Goal: Task Accomplishment & Management: Complete application form

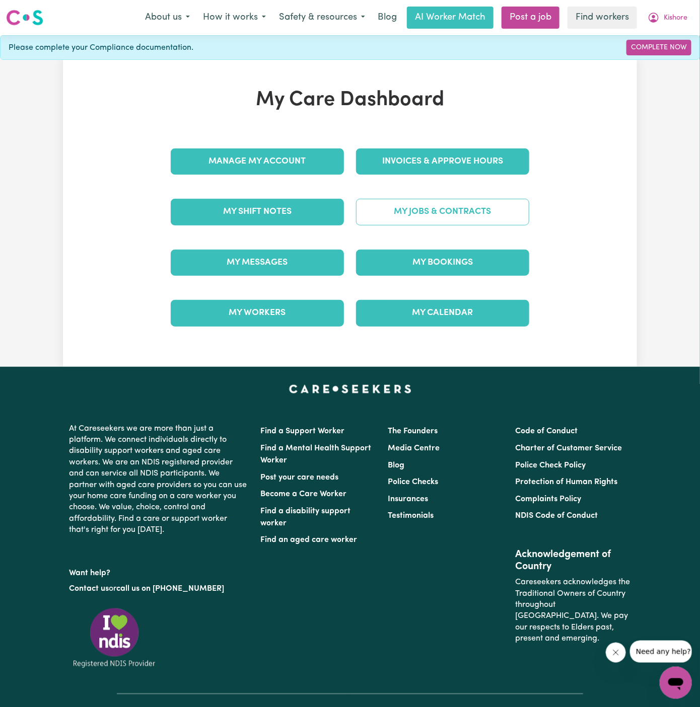
click at [497, 204] on link "My Jobs & Contracts" at bounding box center [442, 212] width 173 height 26
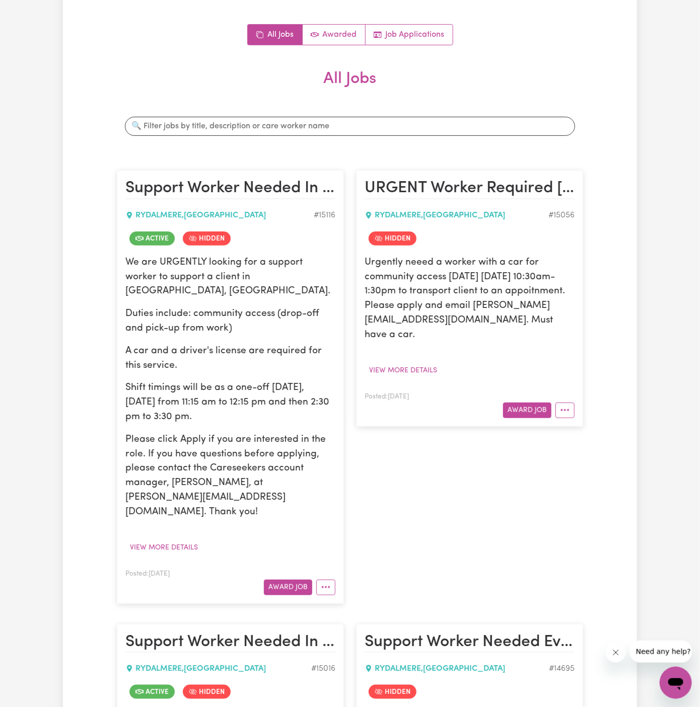
scroll to position [101, 0]
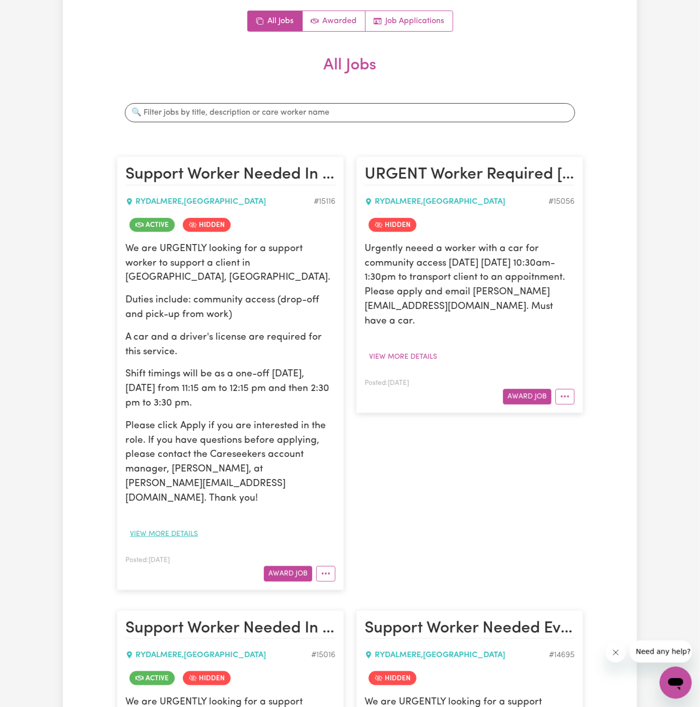
click at [182, 526] on button "View more details" at bounding box center [163, 534] width 77 height 16
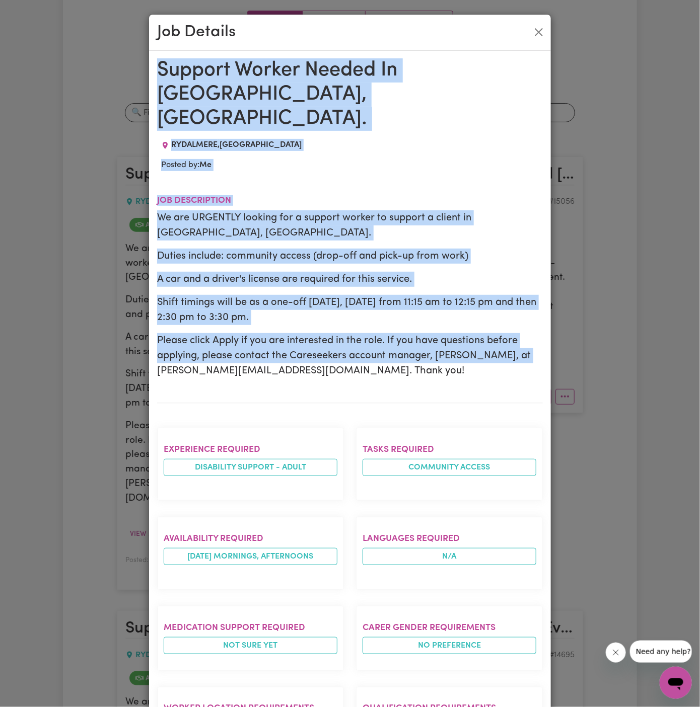
drag, startPoint x: 158, startPoint y: 66, endPoint x: 237, endPoint y: 692, distance: 631.1
click at [237, 692] on div "Support Worker Needed In [GEOGRAPHIC_DATA], [GEOGRAPHIC_DATA]. [GEOGRAPHIC_DATA…" at bounding box center [350, 572] width 386 height 1029
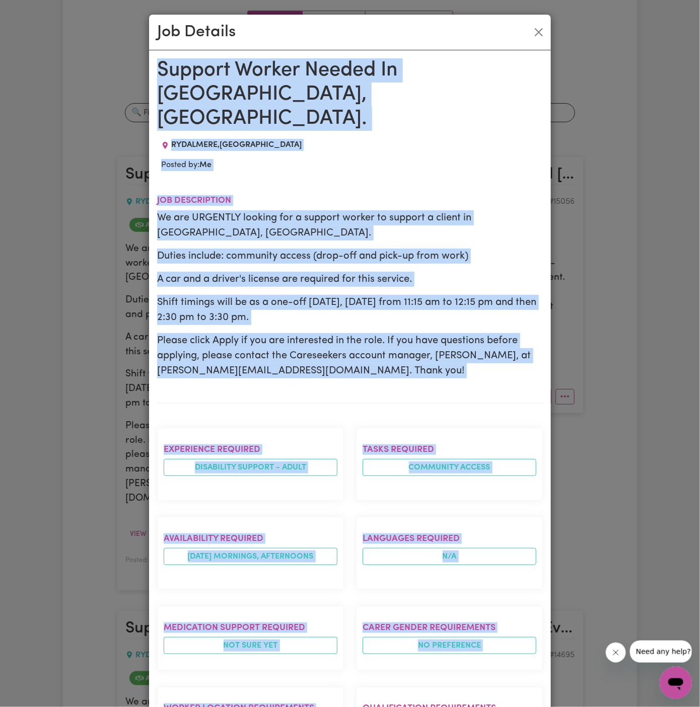
scroll to position [358, 0]
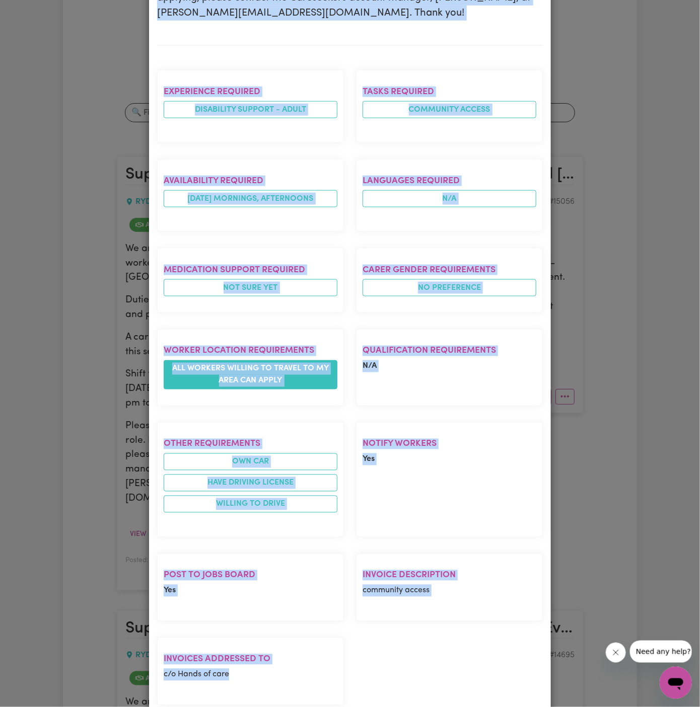
copy div "Support Worker Needed In [GEOGRAPHIC_DATA], [GEOGRAPHIC_DATA]. [GEOGRAPHIC_DATA…"
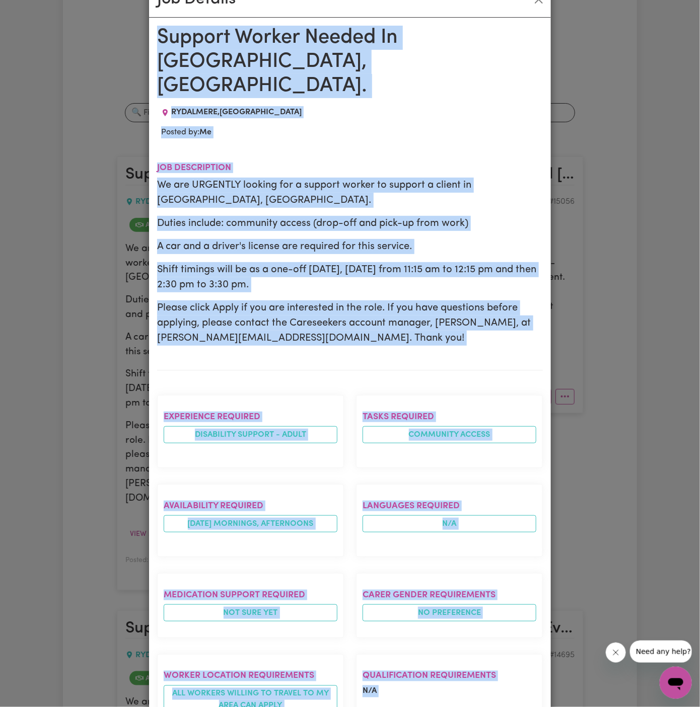
scroll to position [0, 0]
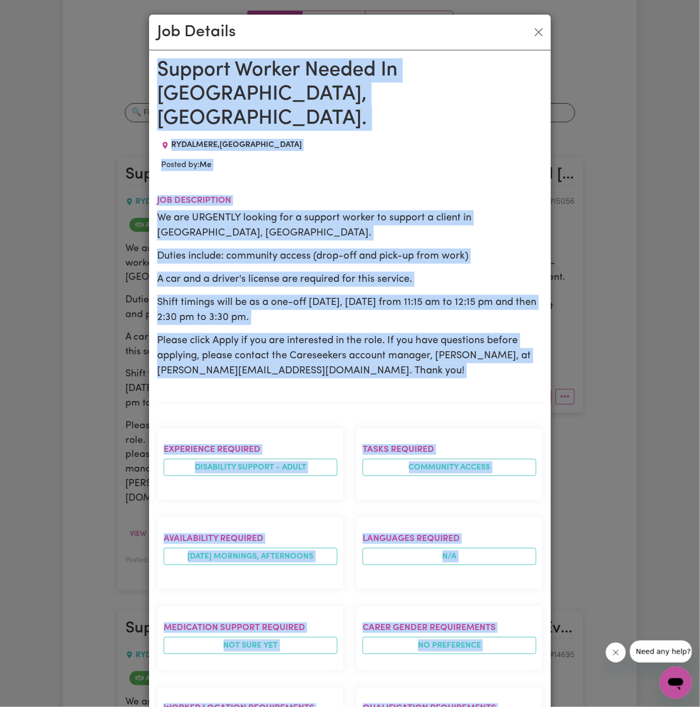
click at [619, 298] on div "Job Details Support Worker Needed In Rydalmere, NSW. RYDALMERE , New South Wale…" at bounding box center [350, 353] width 700 height 707
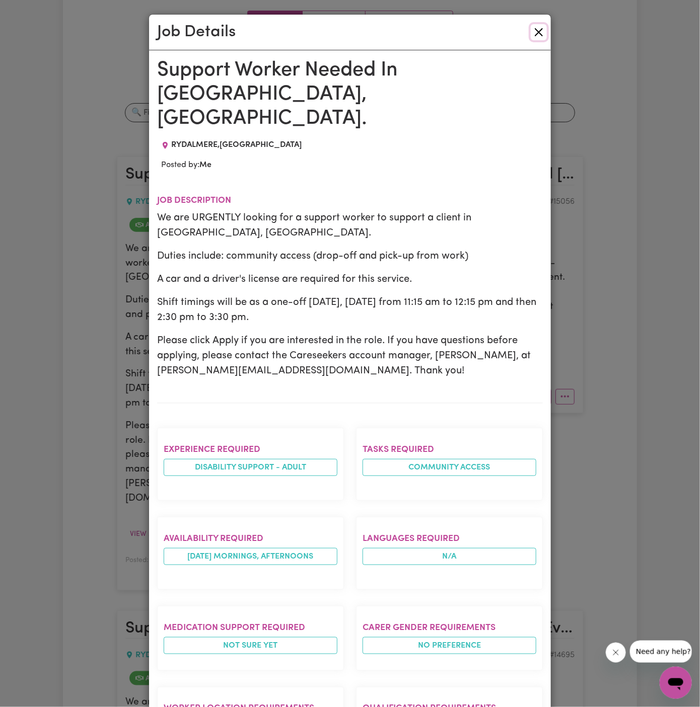
click at [542, 25] on button "Close" at bounding box center [538, 32] width 16 height 16
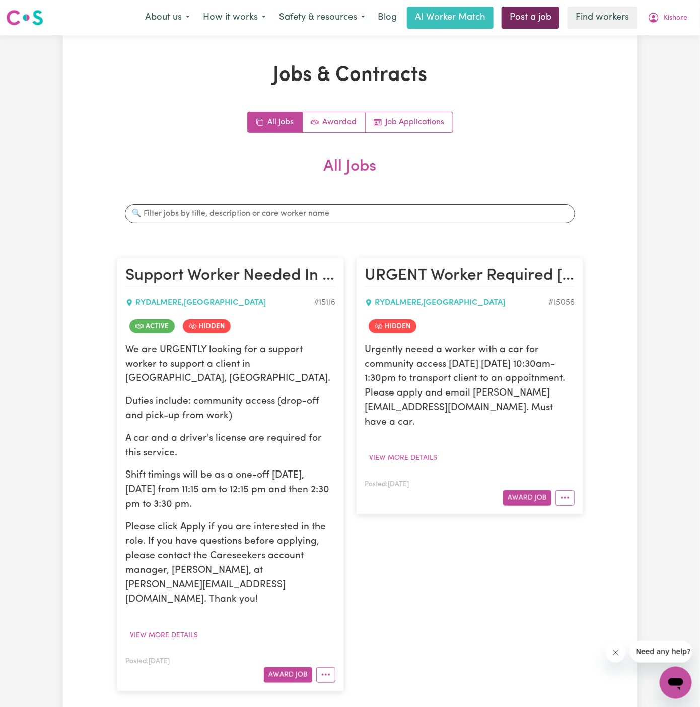
click at [520, 18] on link "Post a job" at bounding box center [530, 18] width 58 height 22
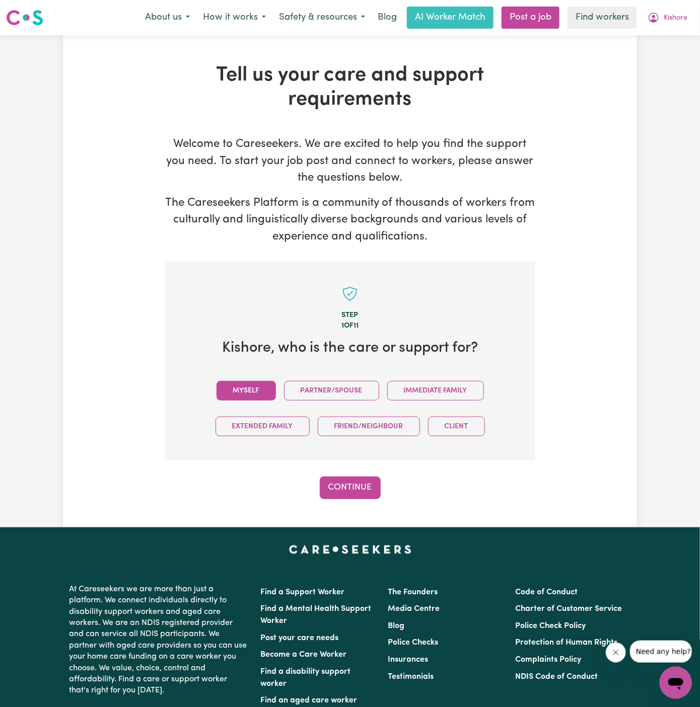
click at [248, 389] on button "Myself" at bounding box center [245, 391] width 59 height 20
click at [342, 483] on button "Continue" at bounding box center [350, 488] width 61 height 22
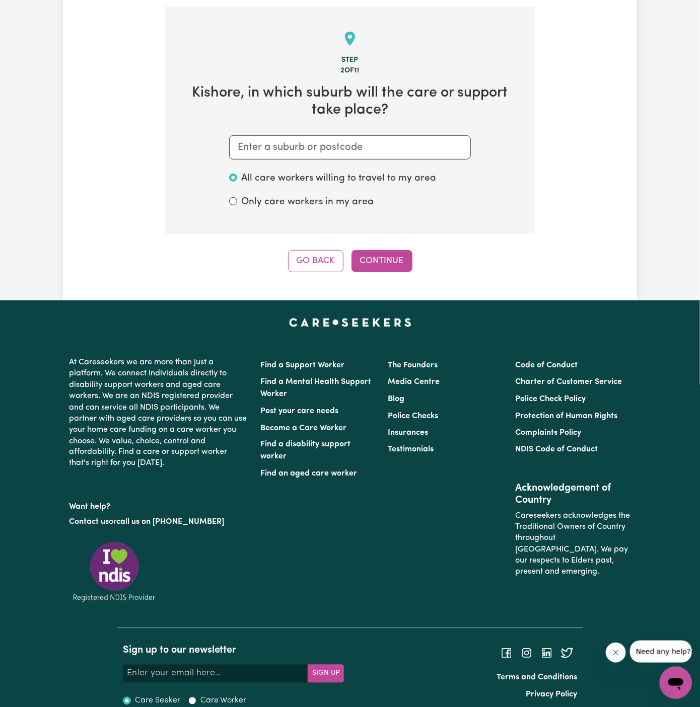
scroll to position [261, 0]
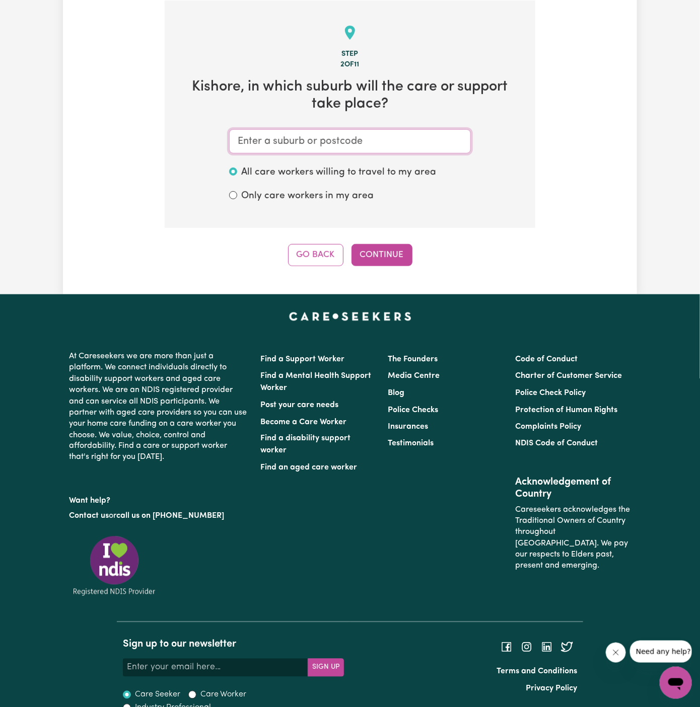
click at [399, 145] on input "text" at bounding box center [350, 141] width 242 height 24
type input "rydalmere"
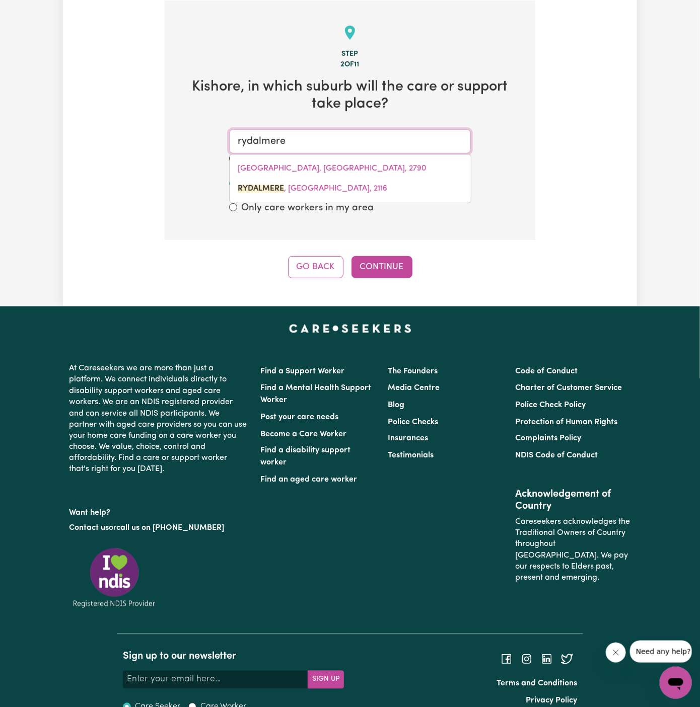
type input "rydalmere, New South Wales, 2116"
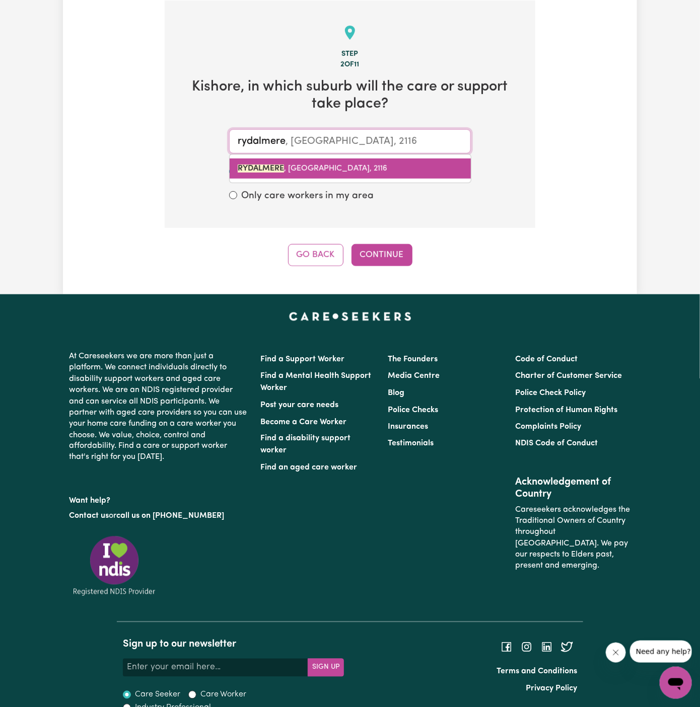
click at [362, 171] on span "RYDALMERE , New South Wales, 2116" at bounding box center [312, 169] width 149 height 8
type input "RYDALMERE, New South Wales, 2116"
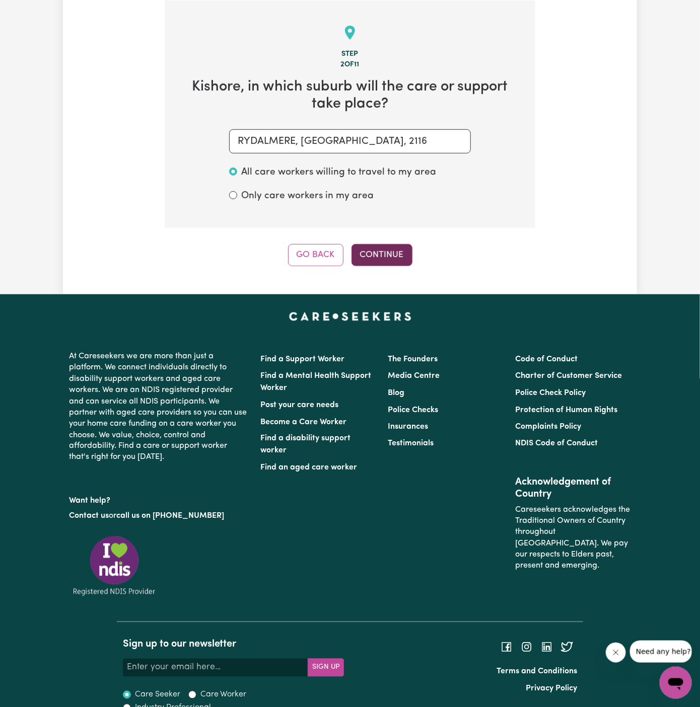
click at [391, 252] on button "Continue" at bounding box center [381, 255] width 61 height 22
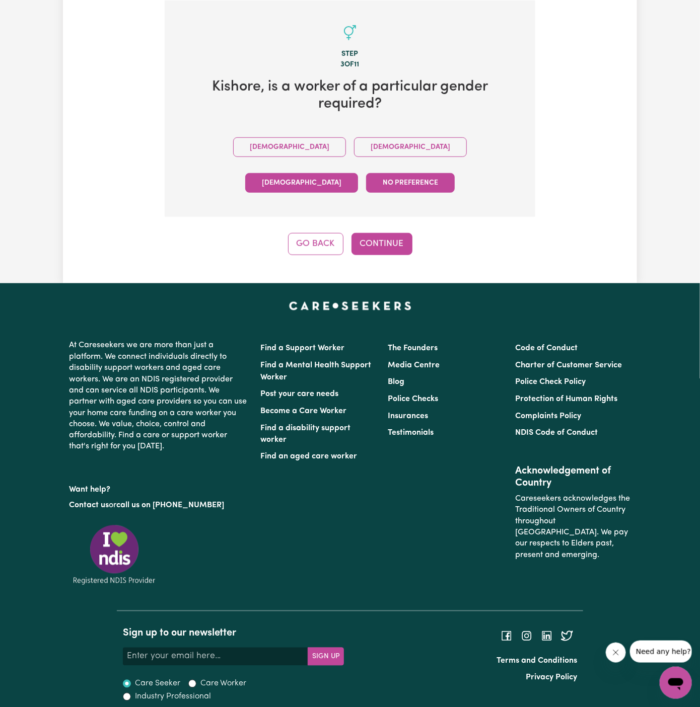
scroll to position [234, 0]
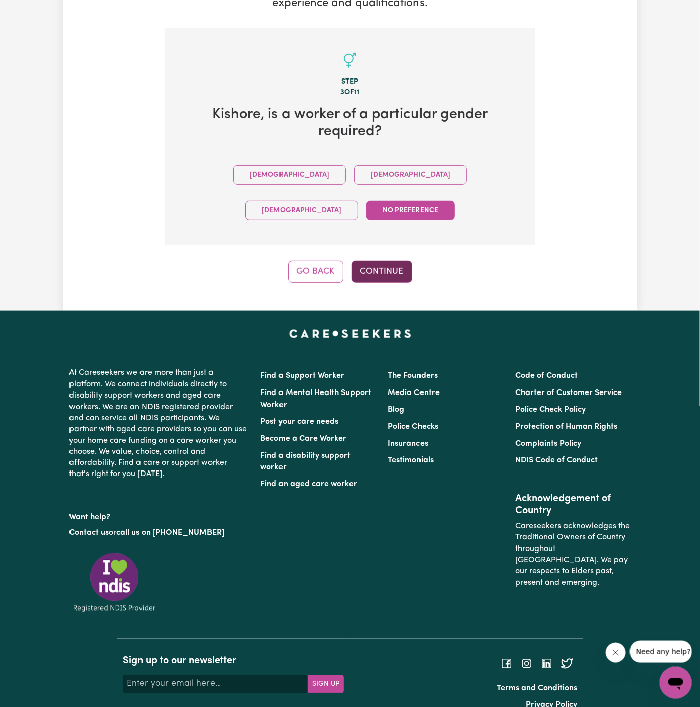
click at [390, 261] on button "Continue" at bounding box center [381, 272] width 61 height 22
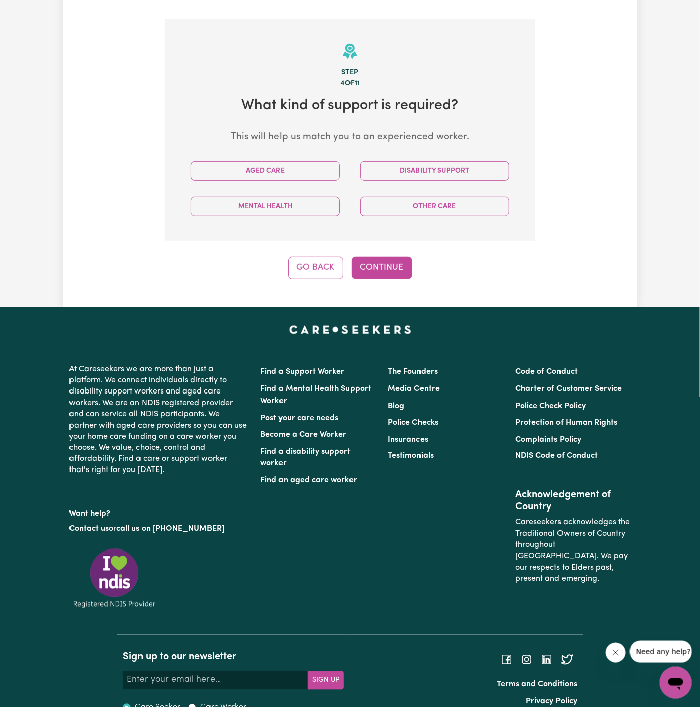
scroll to position [261, 0]
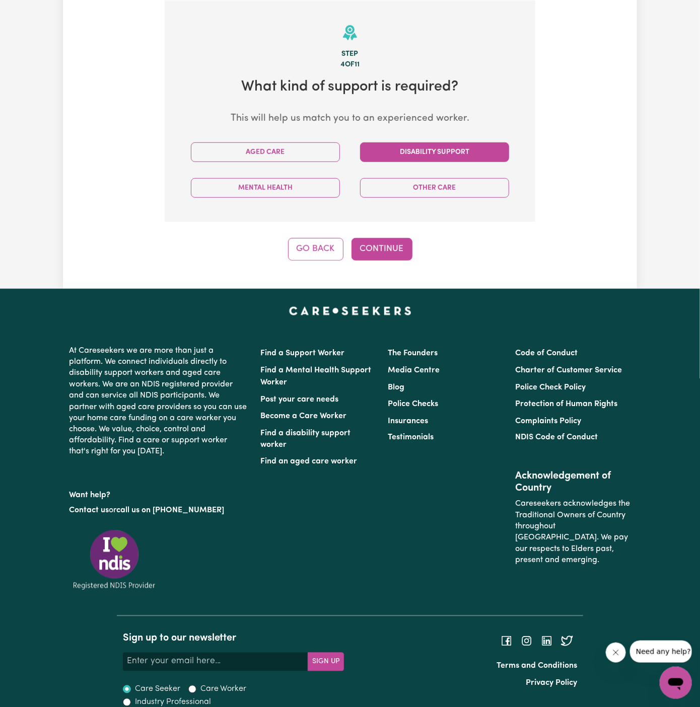
click at [421, 150] on button "Disability Support" at bounding box center [434, 152] width 149 height 20
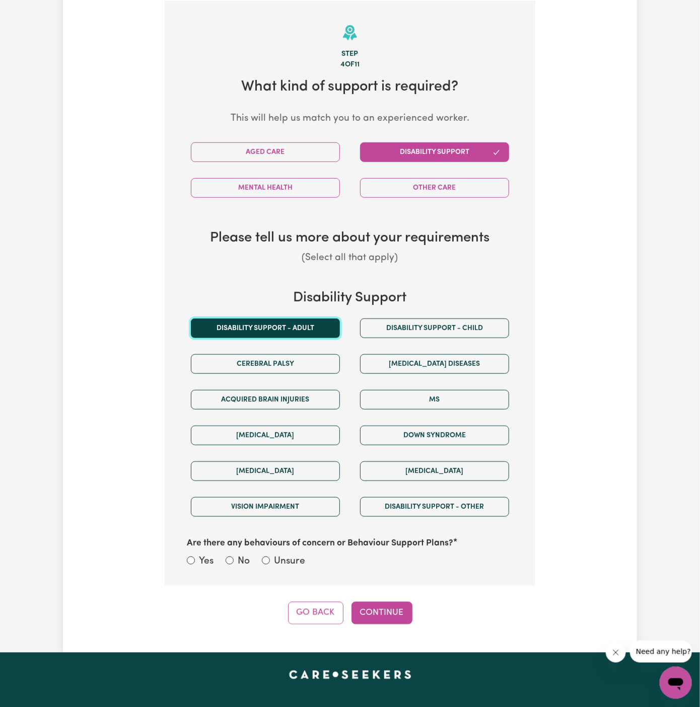
click at [303, 321] on button "Disability support - Adult" at bounding box center [265, 329] width 149 height 20
click at [288, 555] on label "Unsure" at bounding box center [289, 562] width 31 height 15
click at [270, 557] on input "Unsure" at bounding box center [266, 561] width 8 height 8
radio input "true"
click at [385, 619] on button "Continue" at bounding box center [381, 613] width 61 height 22
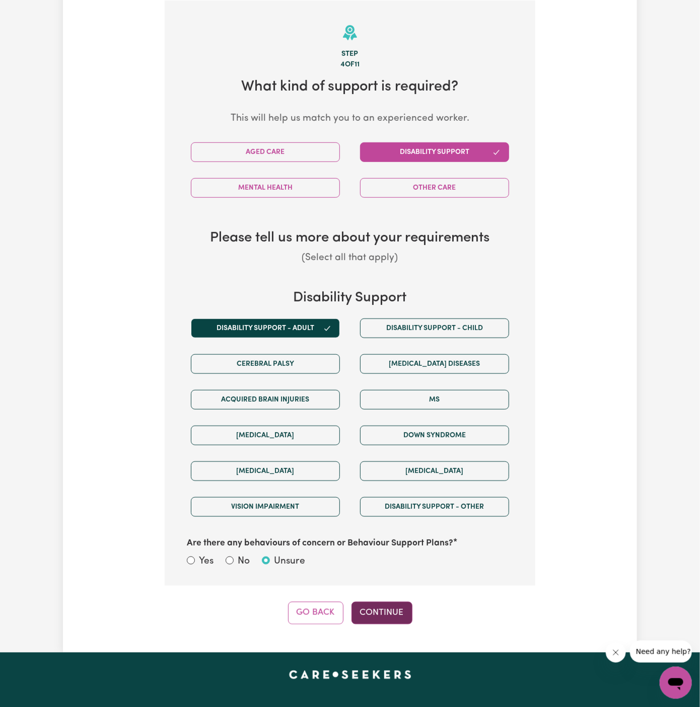
select select "PRIVATELY"
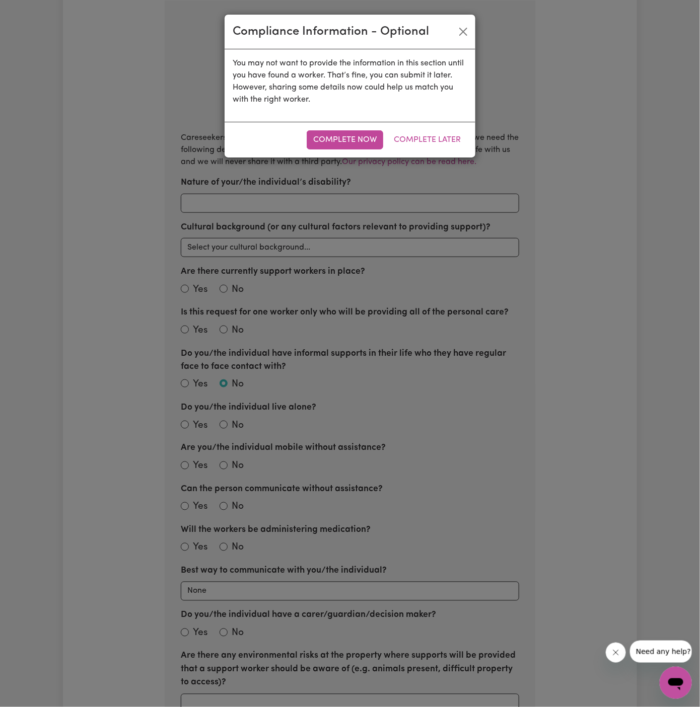
click at [403, 149] on div "Complete Now Complete Later" at bounding box center [349, 140] width 251 height 36
click at [409, 129] on div "Complete Now Complete Later" at bounding box center [349, 140] width 251 height 36
click at [409, 139] on button "Complete Later" at bounding box center [427, 139] width 80 height 19
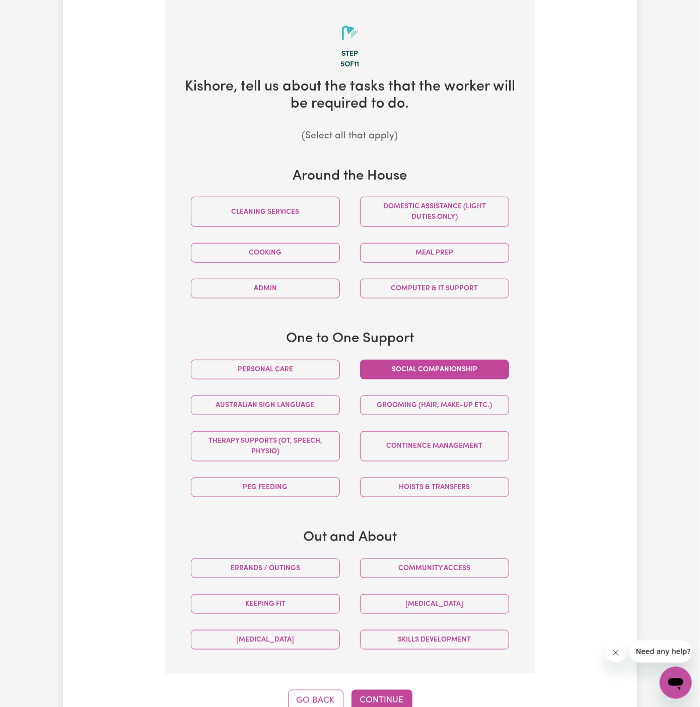
click at [413, 363] on button "Social companionship" at bounding box center [434, 370] width 149 height 20
click at [488, 568] on button "Community access" at bounding box center [434, 569] width 149 height 20
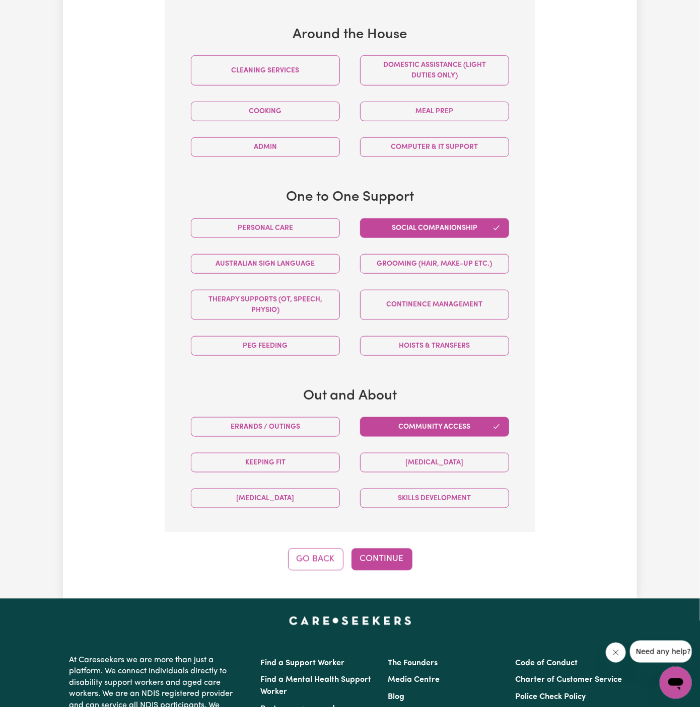
click at [387, 592] on div "Tell us your care and support requirements Welcome to Careseekers. We are excit…" at bounding box center [350, 116] width 574 height 966
click at [393, 555] on button "Continue" at bounding box center [381, 560] width 61 height 22
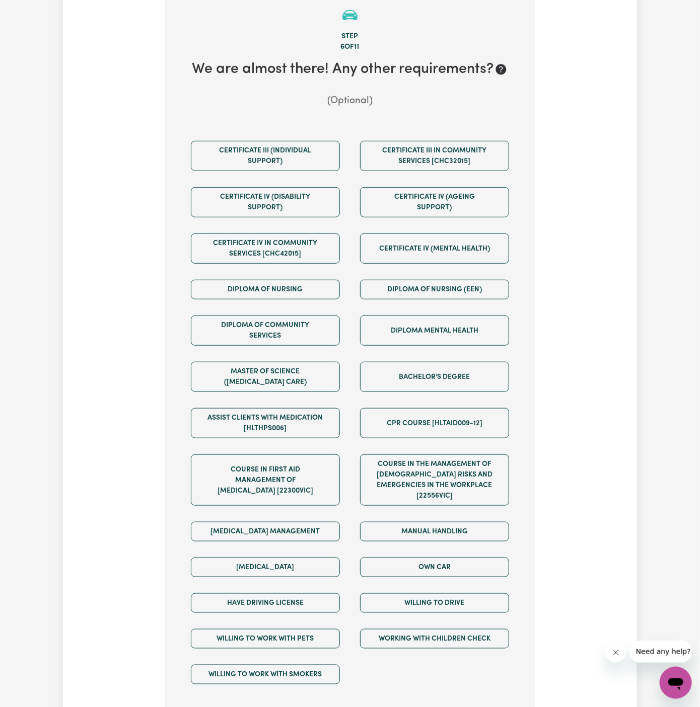
scroll to position [261, 0]
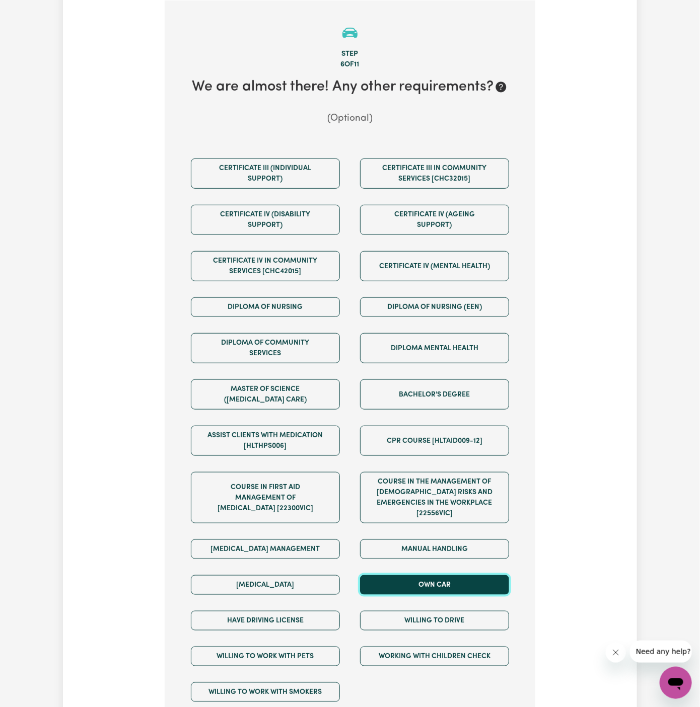
click at [450, 575] on button "Own Car" at bounding box center [434, 585] width 149 height 20
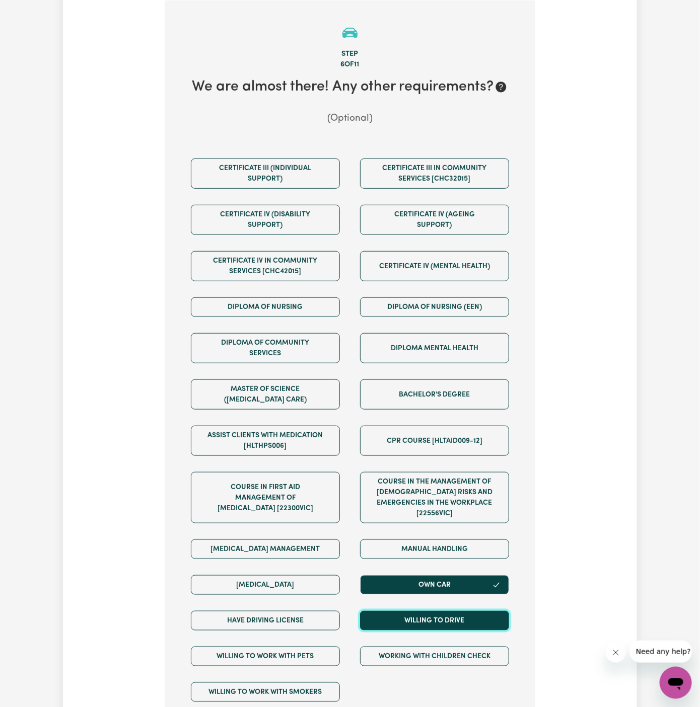
click at [450, 611] on button "Willing to drive" at bounding box center [434, 621] width 149 height 20
click at [308, 589] on div "Medication Management" at bounding box center [265, 585] width 169 height 36
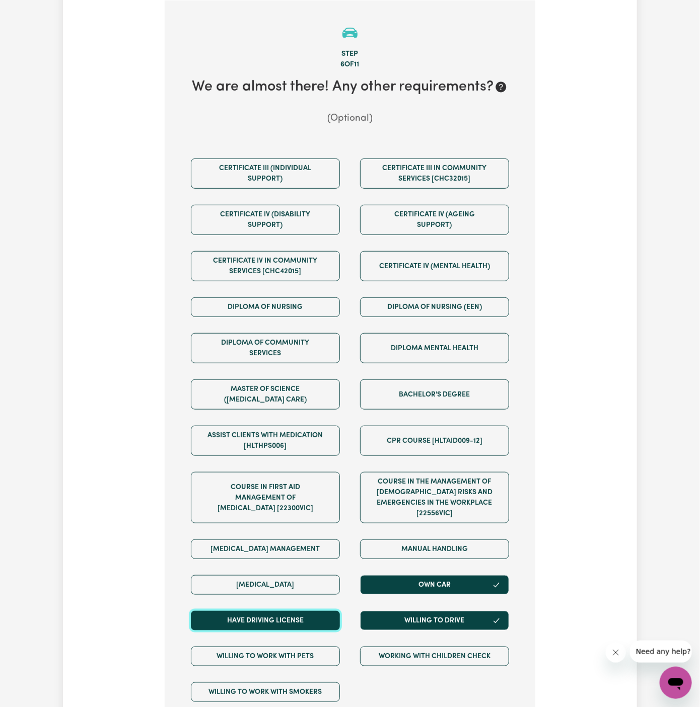
click at [308, 611] on button "Have driving license" at bounding box center [265, 621] width 149 height 20
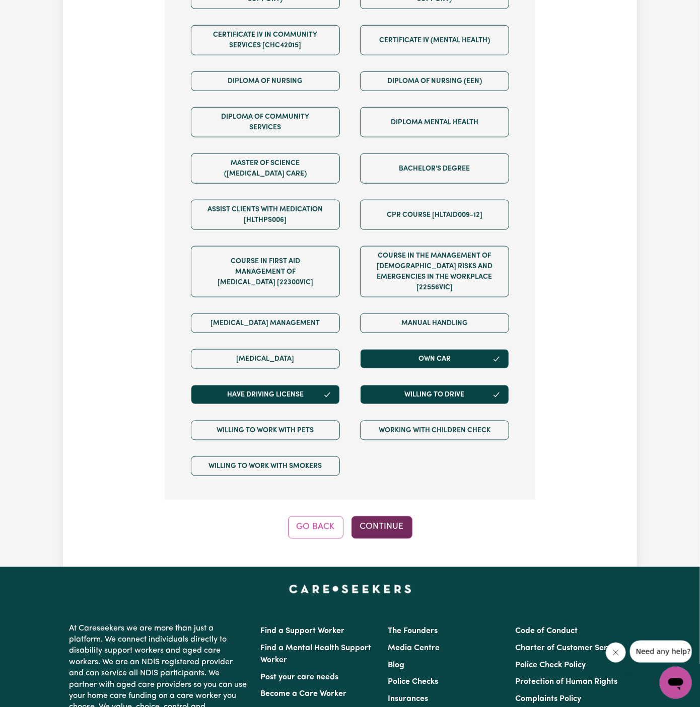
click at [386, 516] on button "Continue" at bounding box center [381, 527] width 61 height 22
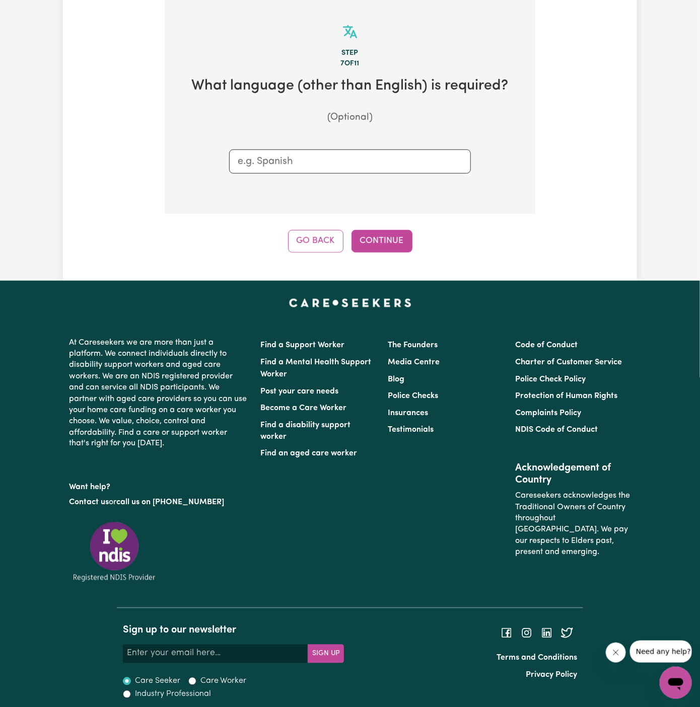
scroll to position [261, 0]
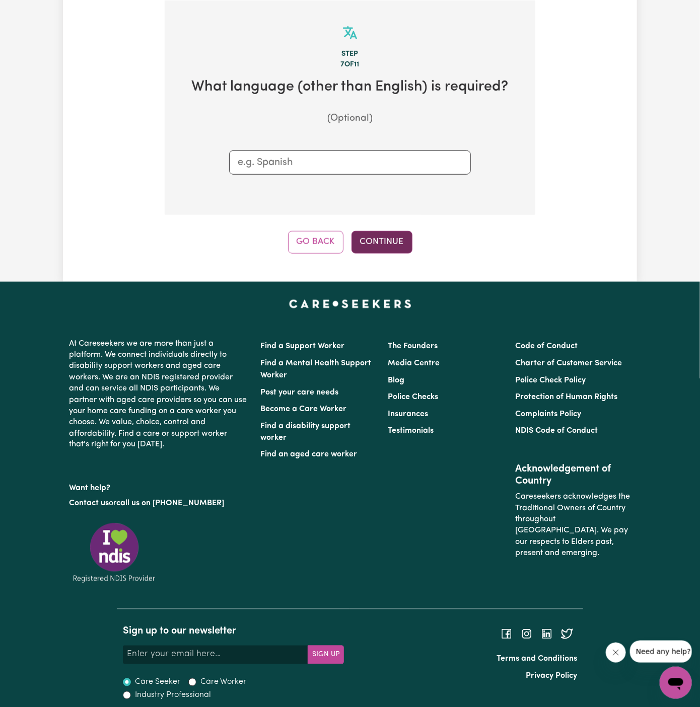
click at [401, 235] on button "Continue" at bounding box center [381, 242] width 61 height 22
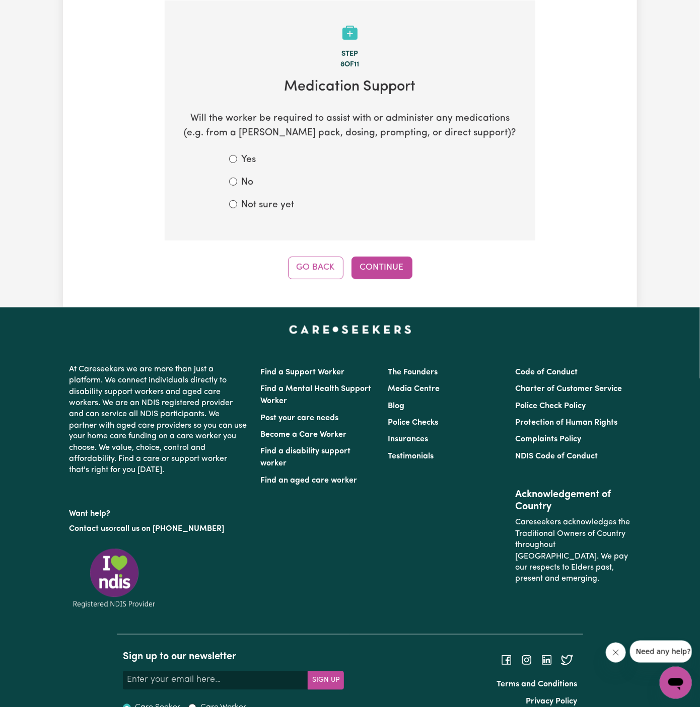
click at [245, 184] on label "No" at bounding box center [247, 183] width 12 height 15
click at [237, 184] on input "No" at bounding box center [233, 182] width 8 height 8
radio input "true"
click at [393, 269] on button "Continue" at bounding box center [381, 268] width 61 height 22
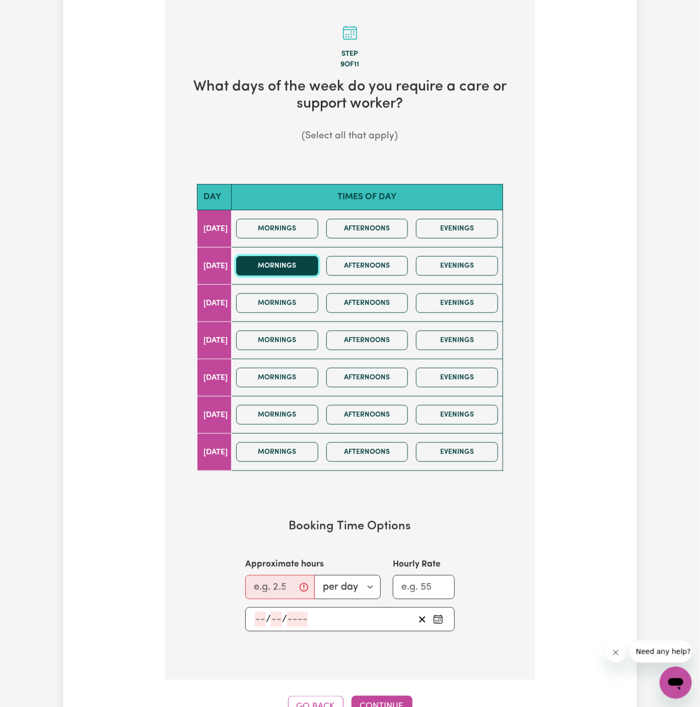
click at [318, 264] on button "Mornings" at bounding box center [277, 266] width 82 height 20
click at [360, 264] on button "Afternoons" at bounding box center [367, 266] width 82 height 20
click at [269, 581] on input "Approximate hours" at bounding box center [279, 587] width 69 height 24
type input "3"
click at [264, 621] on input "number" at bounding box center [260, 619] width 11 height 15
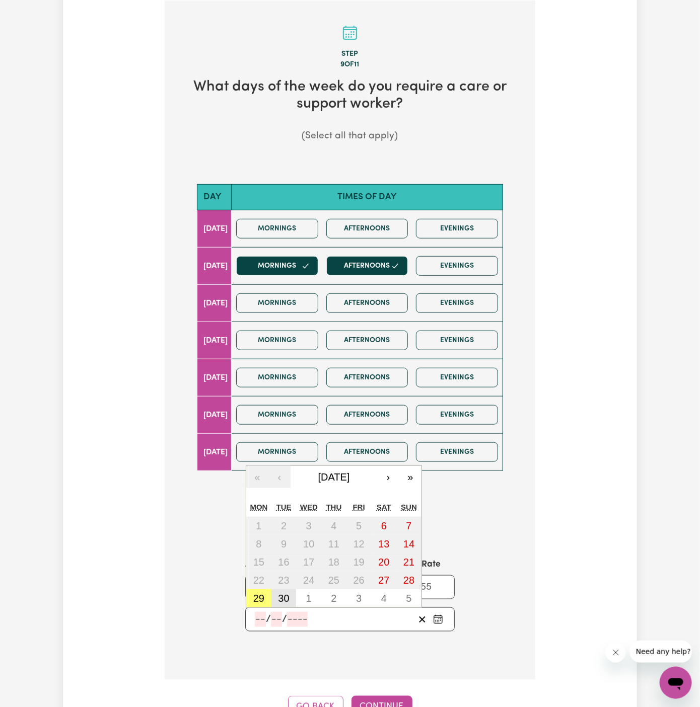
click at [275, 599] on button "30" at bounding box center [283, 598] width 25 height 18
type input "2025-09-30"
type input "30"
type input "9"
type input "2025"
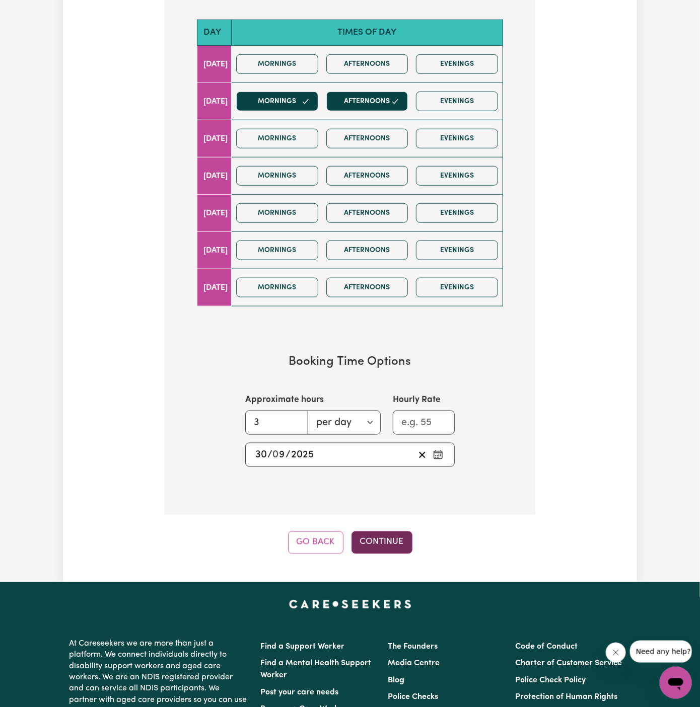
click at [389, 538] on button "Continue" at bounding box center [381, 542] width 61 height 22
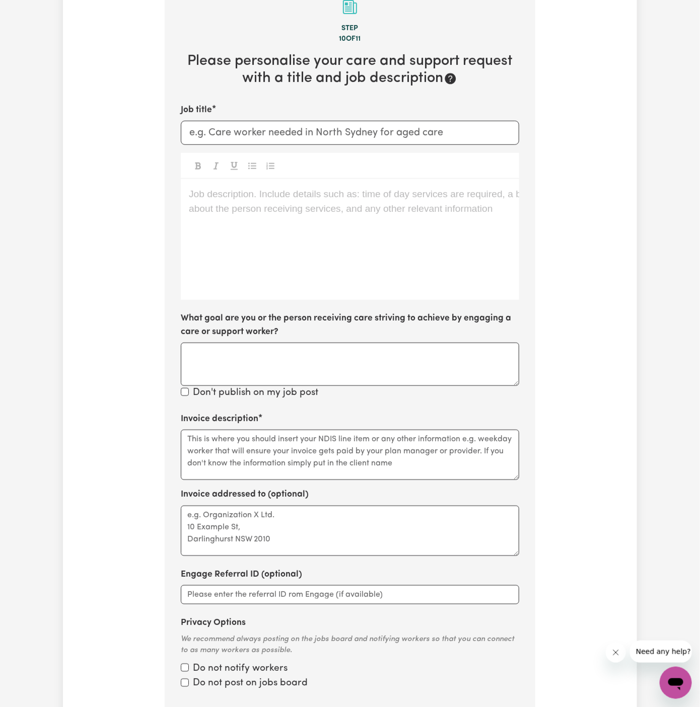
scroll to position [261, 0]
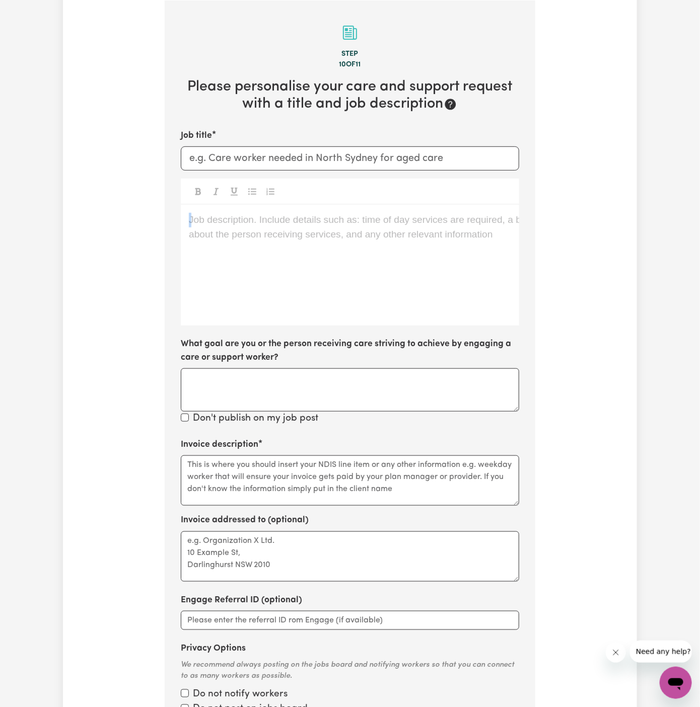
drag, startPoint x: 540, startPoint y: 334, endPoint x: 1197, endPoint y: 271, distance: 659.8
click at [699, 271] on html "Menu About us How it works Safety & resources Blog AI Worker Match Post a job F…" at bounding box center [350, 490] width 700 height 1502
click at [412, 256] on div "Job description. Include details such as: time of day services are required, a …" at bounding box center [350, 265] width 338 height 121
click at [318, 233] on div "Job description. Include details such as: time of day services are required, a …" at bounding box center [350, 265] width 338 height 121
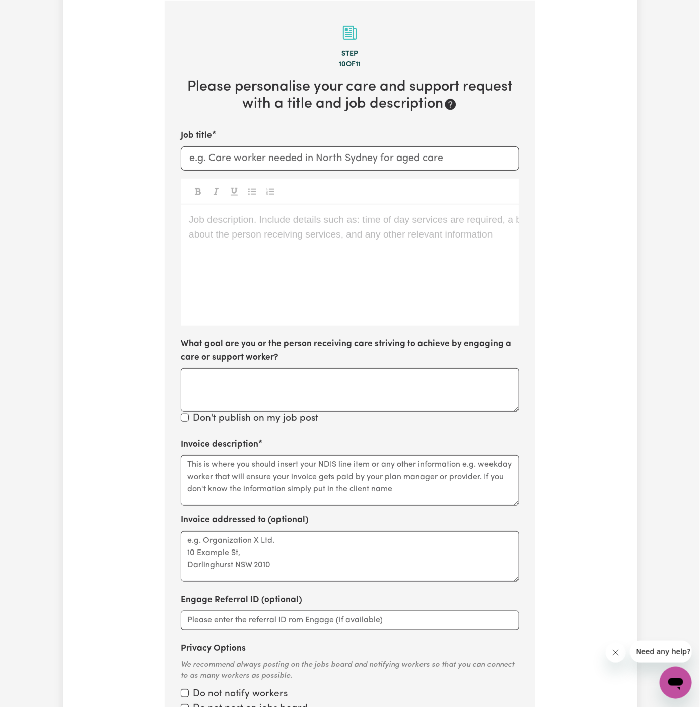
click at [318, 233] on div "Job description. Include details such as: time of day services are required, a …" at bounding box center [350, 265] width 338 height 121
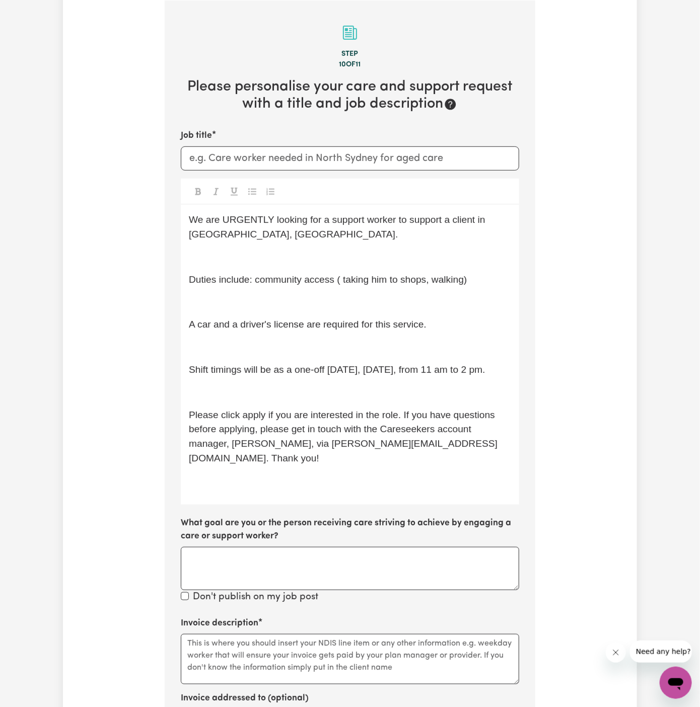
click at [344, 377] on p "Shift timings will be as a one-off [DATE], [DATE], from 11 am to 2 pm." at bounding box center [350, 370] width 322 height 15
click at [344, 400] on p "﻿" at bounding box center [350, 393] width 322 height 15
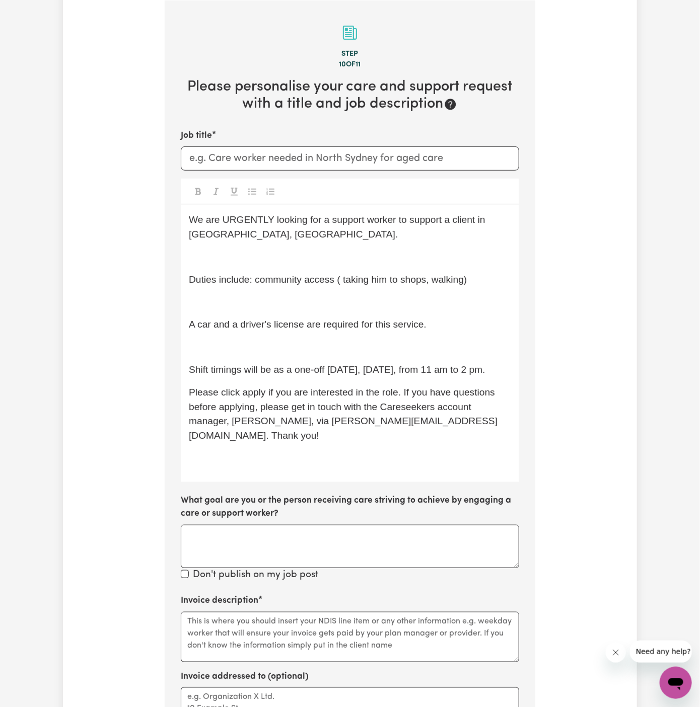
click at [309, 355] on div "We are URGENTLY looking for a support worker to support a client in Rydalmere, …" at bounding box center [350, 343] width 338 height 277
click at [296, 340] on p "﻿" at bounding box center [350, 347] width 322 height 15
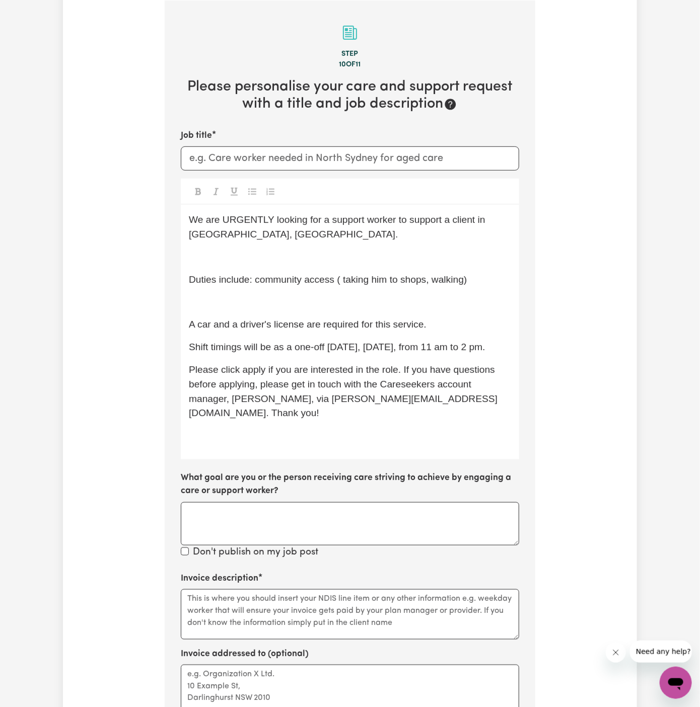
click at [285, 299] on p "﻿" at bounding box center [350, 302] width 322 height 15
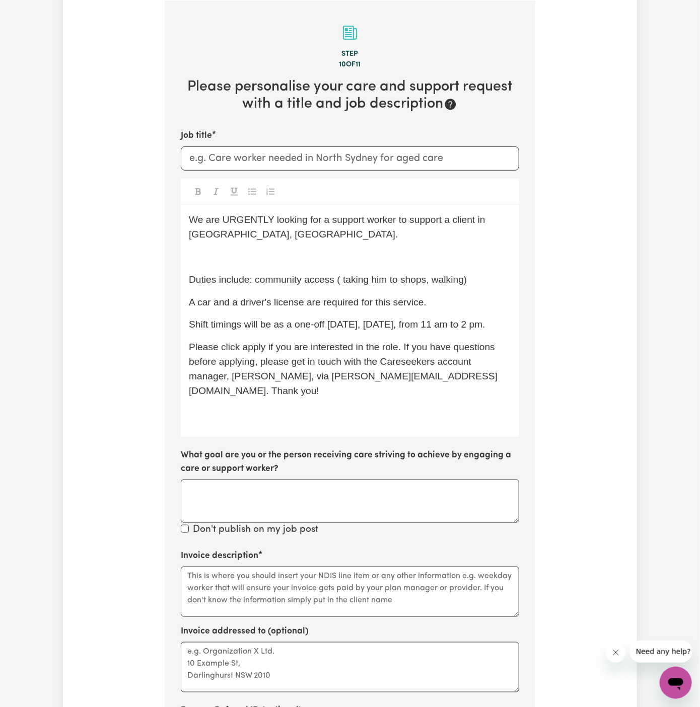
click at [279, 250] on p "﻿" at bounding box center [350, 257] width 322 height 15
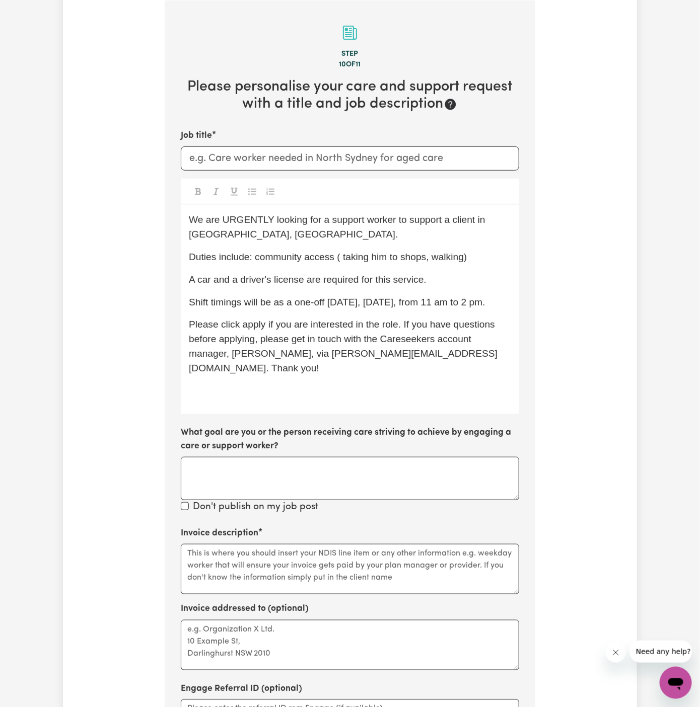
click at [331, 411] on div "We are URGENTLY looking for a support worker to support a client in Rydalmere, …" at bounding box center [350, 309] width 338 height 209
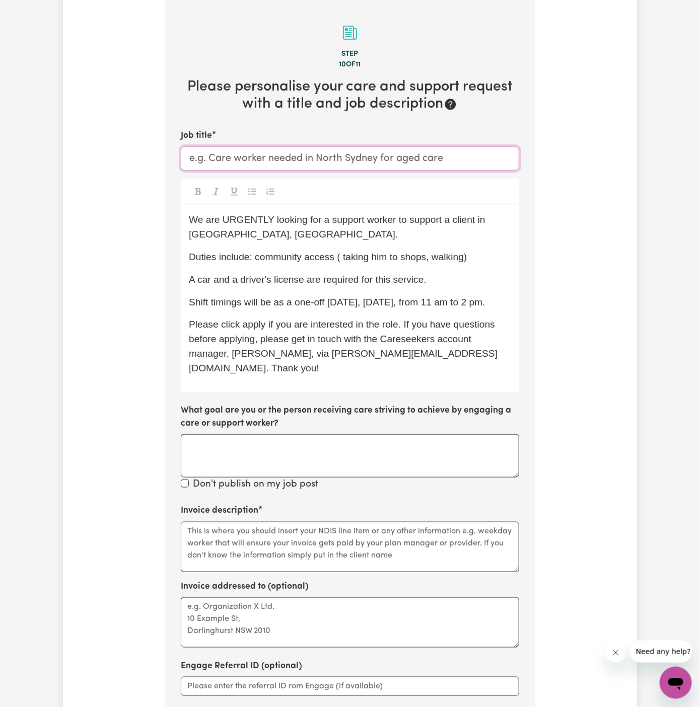
click at [252, 160] on input "Job title" at bounding box center [350, 158] width 338 height 24
click at [382, 243] on div "We are URGENTLY looking for a support worker to support a client in Rydalmere, …" at bounding box center [350, 298] width 338 height 187
drag, startPoint x: 257, startPoint y: 235, endPoint x: 186, endPoint y: 234, distance: 71.0
click at [186, 234] on div "We are URGENTLY looking for a support worker to support a client in Rydalmere, …" at bounding box center [350, 298] width 338 height 187
copy span "Rydalmere, NSW"
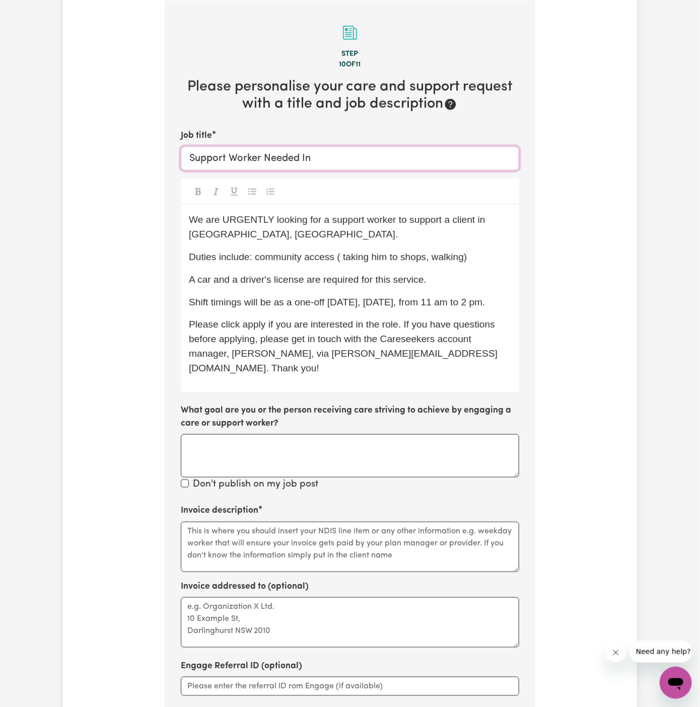
click at [360, 156] on input "Support Worker Needed In" at bounding box center [350, 158] width 338 height 24
paste input "Rydalmere, NSW"
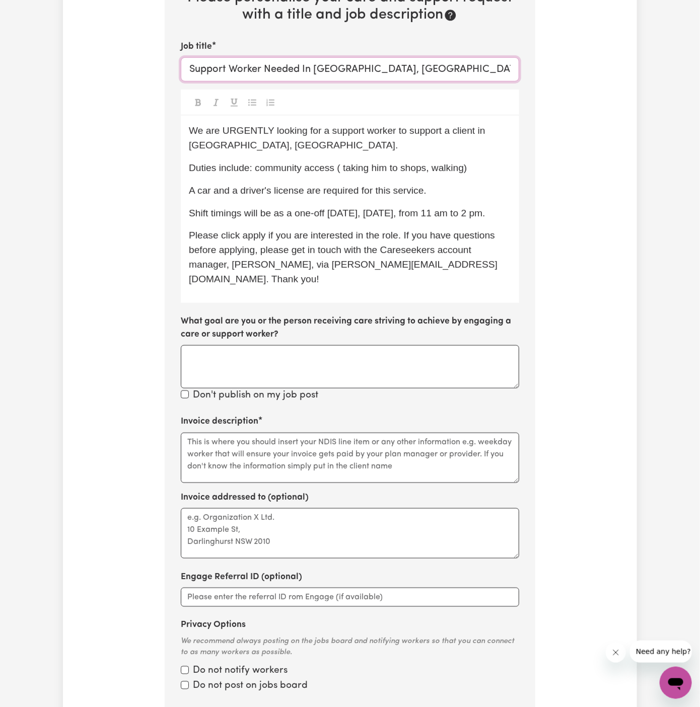
scroll to position [481, 0]
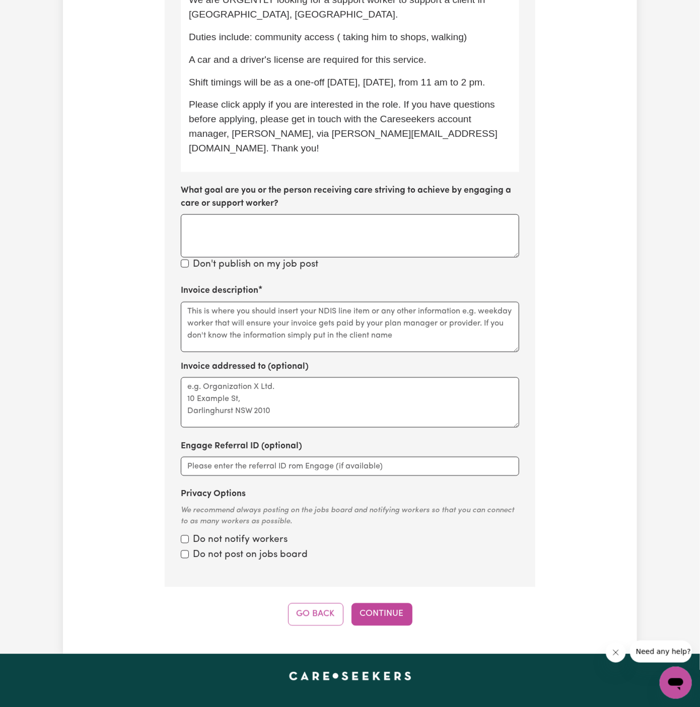
type input "Support Worker Needed In [GEOGRAPHIC_DATA], [GEOGRAPHIC_DATA]"
click at [330, 59] on span "A car and a driver's license are required for this service." at bounding box center [308, 59] width 238 height 11
drag, startPoint x: 334, startPoint y: 37, endPoint x: 256, endPoint y: 37, distance: 78.5
click at [256, 37] on span "Duties include: community access ( taking him to shops, walking)" at bounding box center [328, 37] width 278 height 11
copy span "community access"
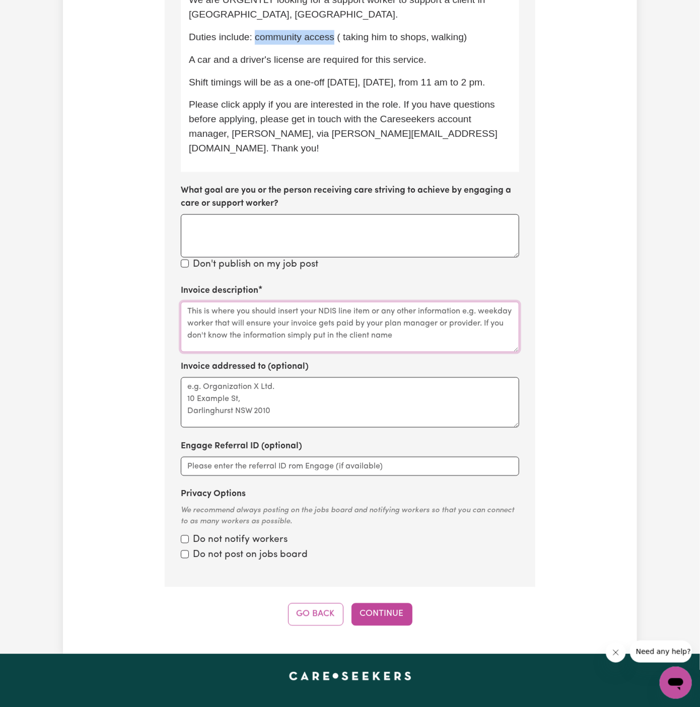
click at [335, 302] on textarea "Invoice description" at bounding box center [350, 327] width 338 height 50
paste textarea "community access"
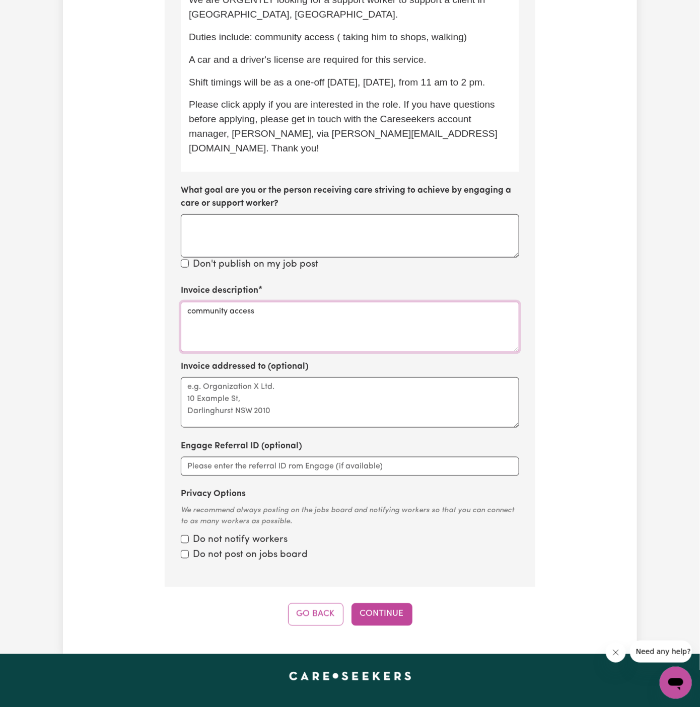
type textarea "community access"
click at [298, 421] on textarea "Invoice addressed to (optional)" at bounding box center [350, 402] width 338 height 50
type textarea "c/o Hands Of Care"
click at [376, 604] on button "Continue" at bounding box center [381, 614] width 61 height 22
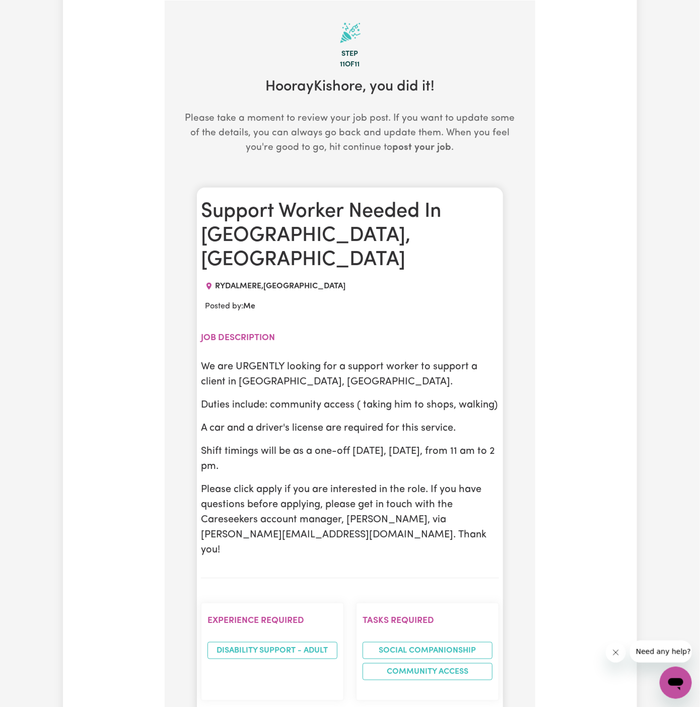
scroll to position [343, 0]
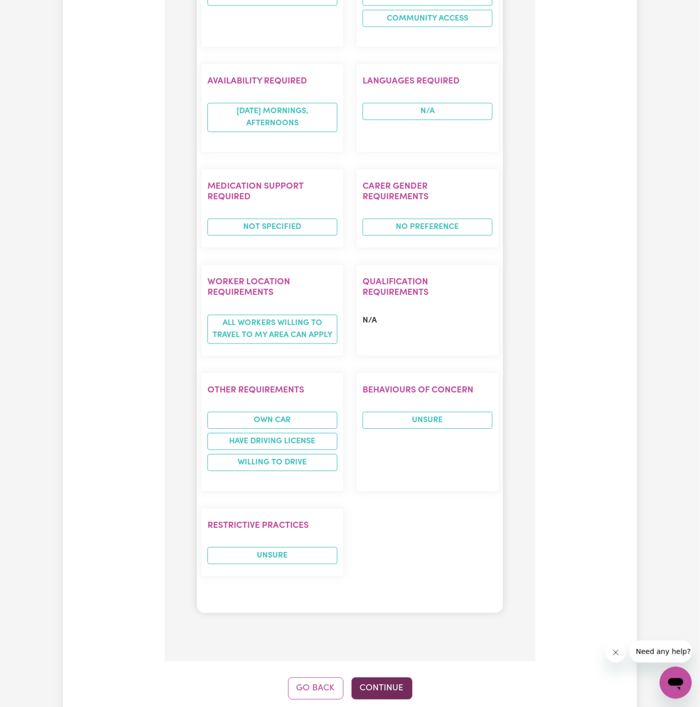
click at [388, 677] on button "Continue" at bounding box center [381, 688] width 61 height 22
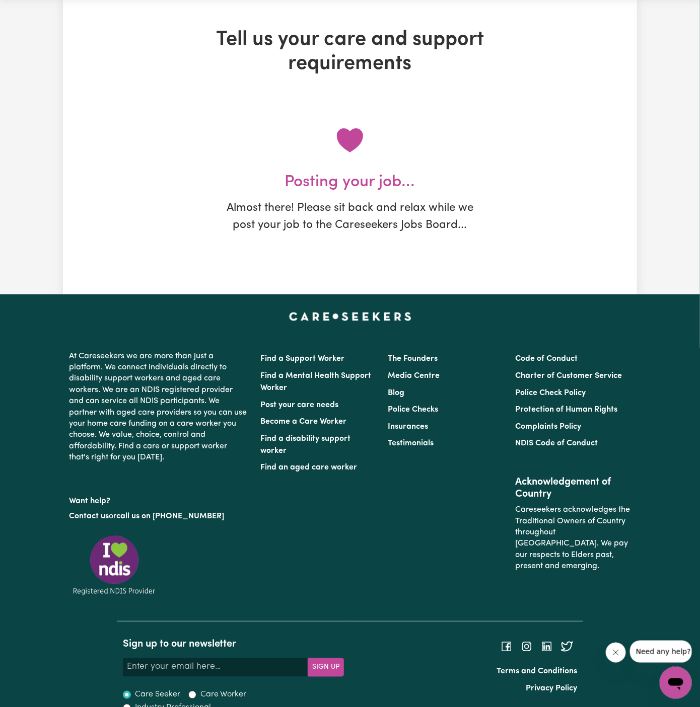
scroll to position [0, 0]
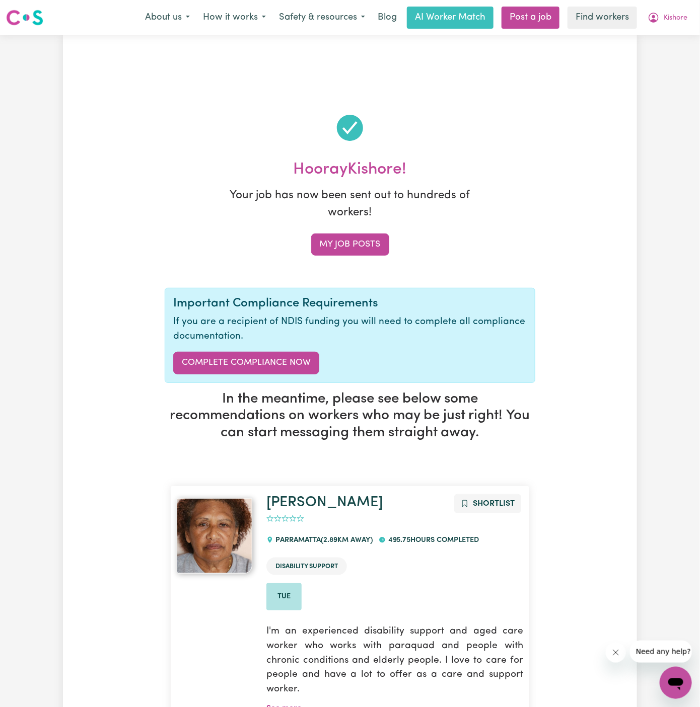
click at [677, 13] on span "Kishore" at bounding box center [675, 18] width 24 height 11
click at [677, 25] on button "Kishore" at bounding box center [667, 17] width 53 height 21
click at [676, 15] on span "Kishore" at bounding box center [675, 18] width 24 height 11
click at [670, 41] on link "My Dashboard" at bounding box center [654, 39] width 80 height 19
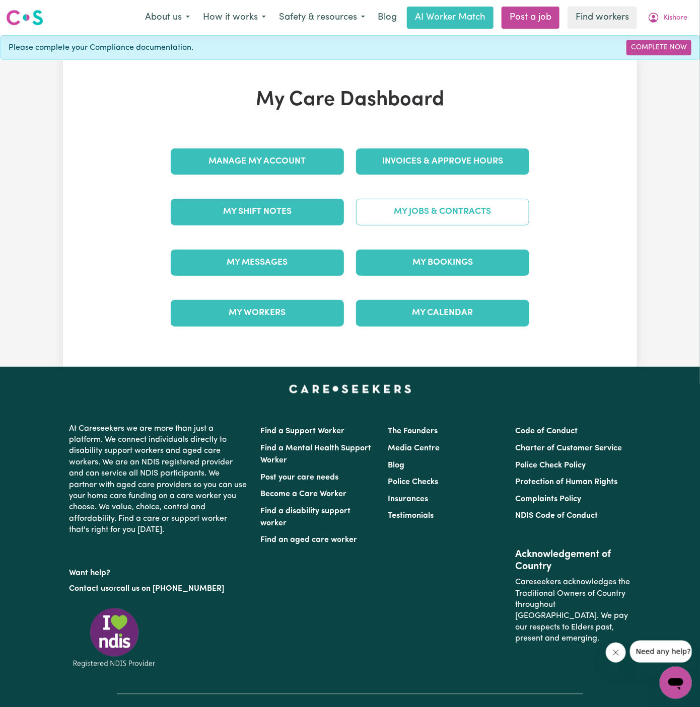
click at [466, 201] on link "My Jobs & Contracts" at bounding box center [442, 212] width 173 height 26
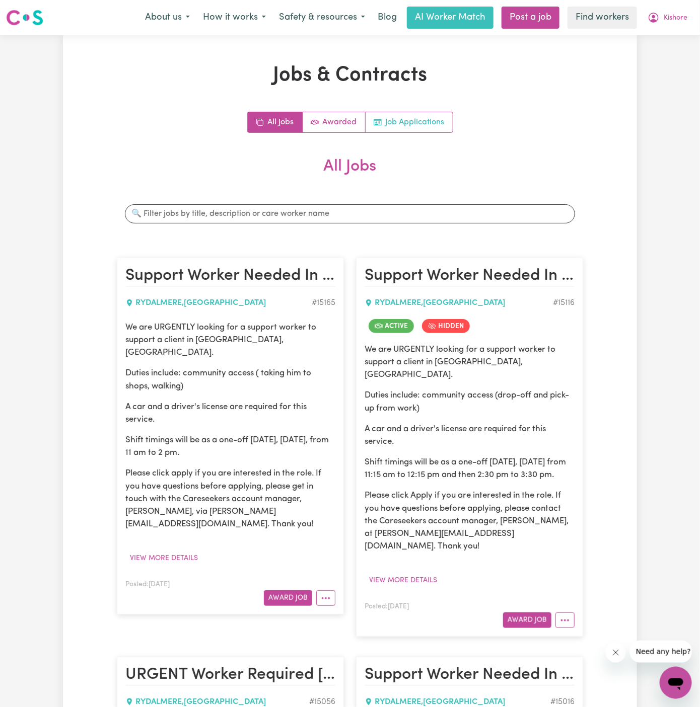
click at [421, 122] on link "Job Applications" at bounding box center [408, 122] width 87 height 20
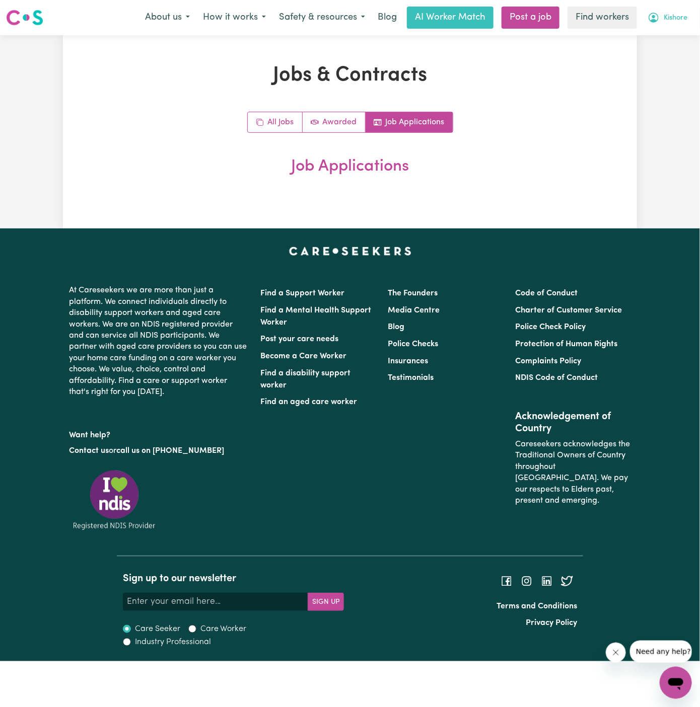
click at [692, 20] on button "Kishore" at bounding box center [667, 17] width 53 height 21
click at [668, 56] on link "Logout" at bounding box center [654, 57] width 80 height 19
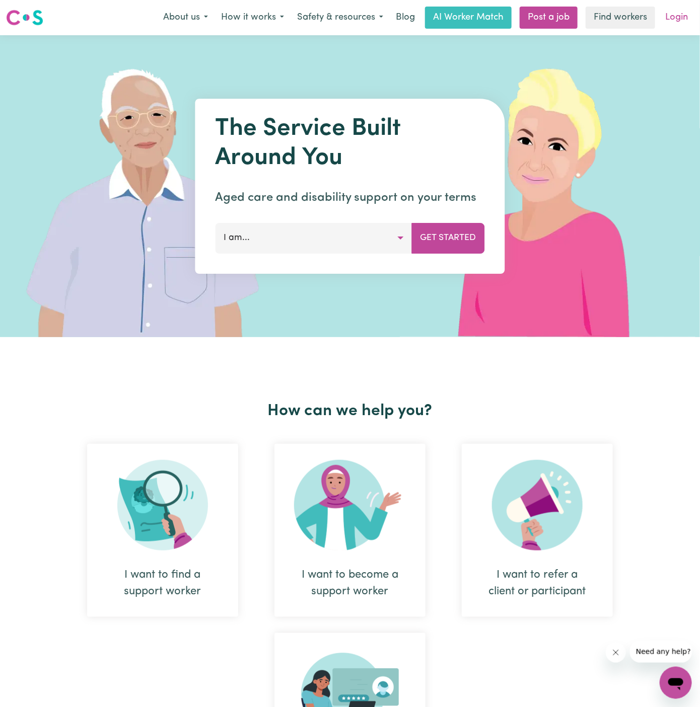
click at [673, 17] on link "Login" at bounding box center [676, 18] width 35 height 22
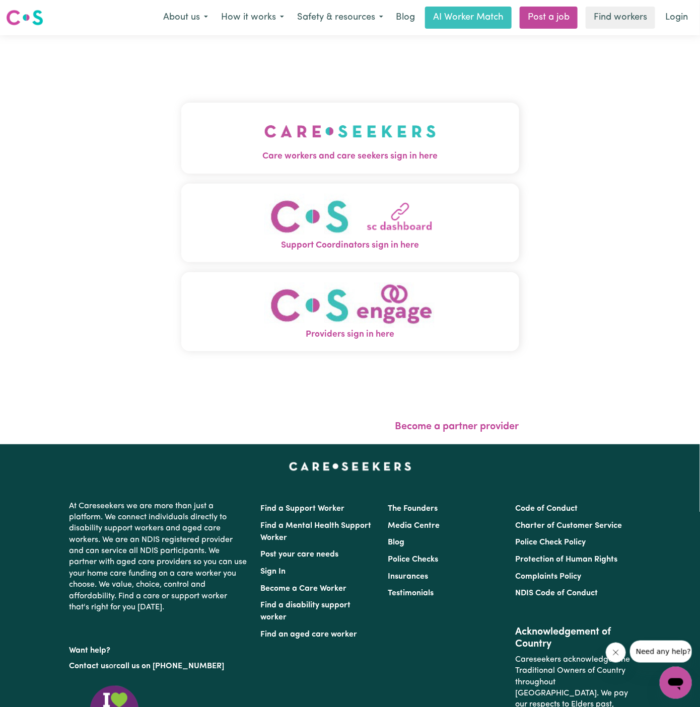
click at [405, 139] on img "Care workers and care seekers sign in here" at bounding box center [350, 131] width 172 height 37
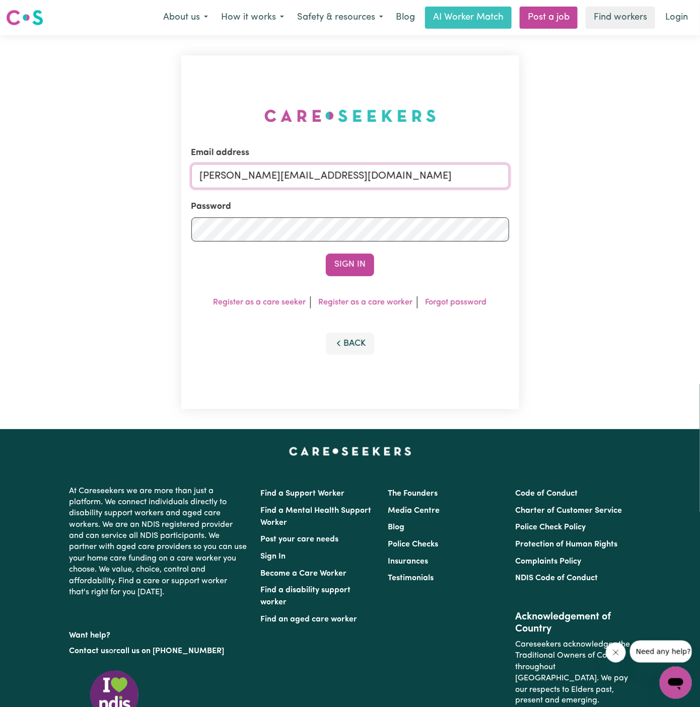
click at [365, 186] on input "[PERSON_NAME][EMAIL_ADDRESS][DOMAIN_NAME]" at bounding box center [350, 176] width 318 height 24
type input "[EMAIL_ADDRESS][DOMAIN_NAME]"
drag, startPoint x: 248, startPoint y: 176, endPoint x: 676, endPoint y: 202, distance: 428.6
click at [676, 202] on div "Email address [EMAIL_ADDRESS][DOMAIN_NAME] Password Sign In Register as a care …" at bounding box center [350, 232] width 700 height 394
click at [326, 254] on button "Sign In" at bounding box center [350, 265] width 48 height 22
